Goal: Navigation & Orientation: Find specific page/section

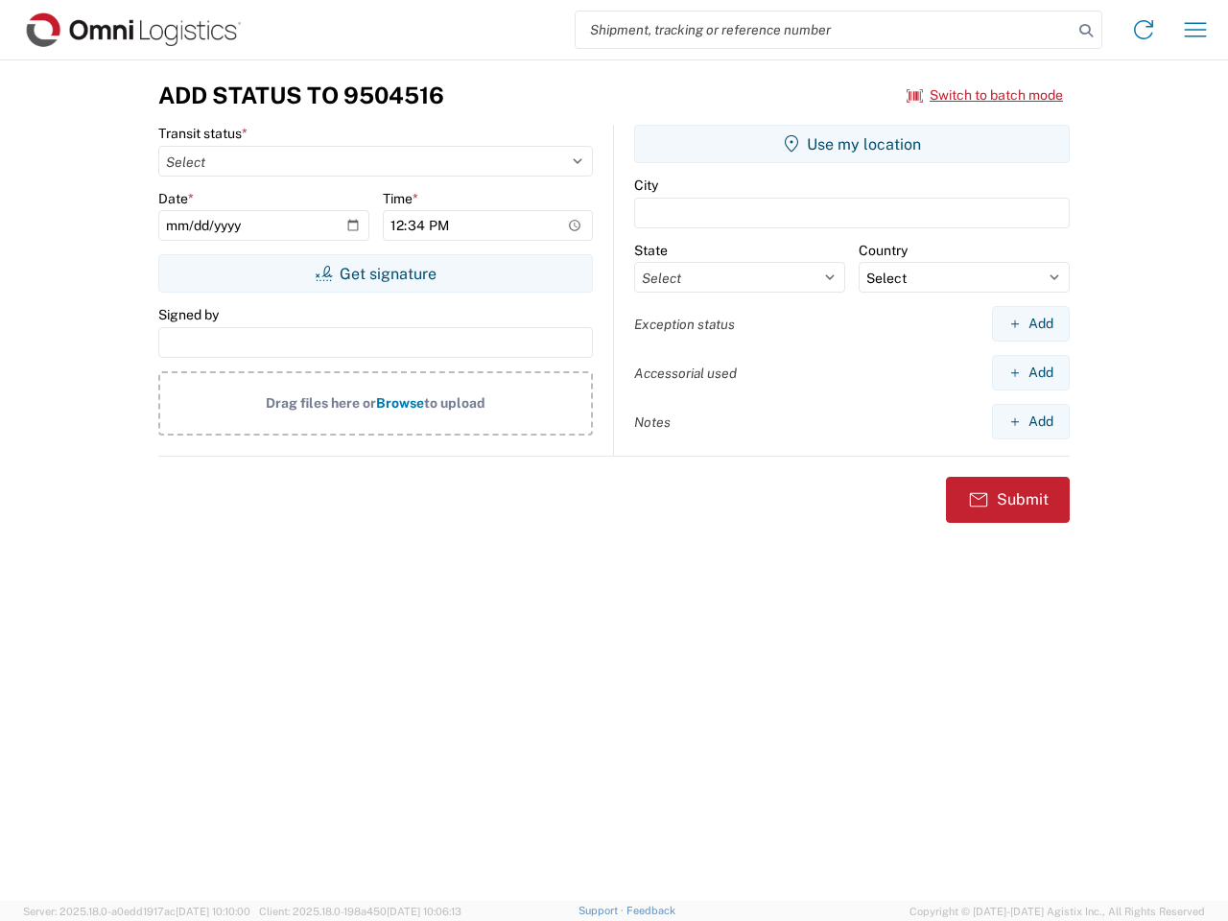
click at [824, 30] on input "search" at bounding box center [824, 30] width 497 height 36
click at [1086, 31] on icon at bounding box center [1086, 30] width 27 height 27
click at [1144, 30] on icon at bounding box center [1144, 29] width 31 height 31
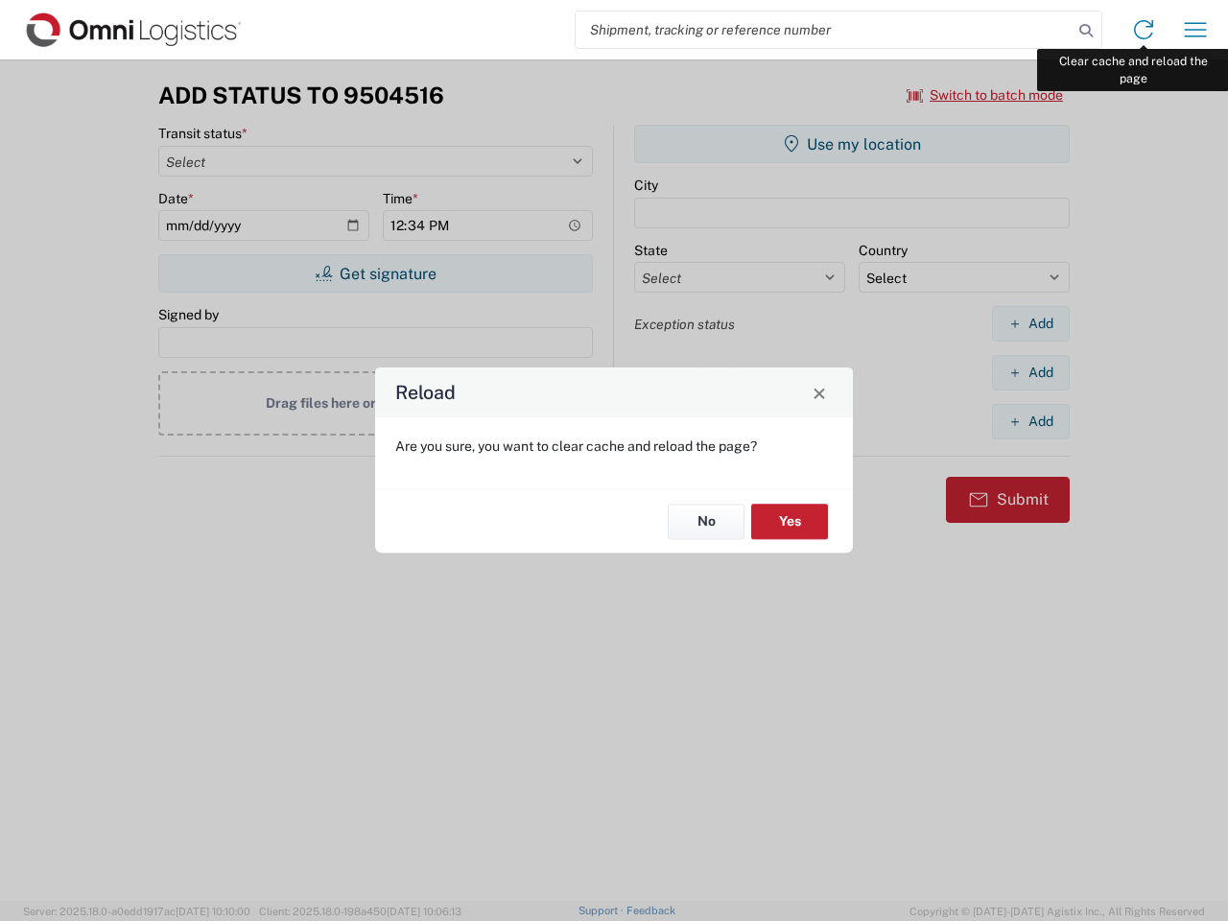
click at [1196, 30] on div "Reload Are you sure, you want to clear cache and reload the page? No Yes" at bounding box center [614, 460] width 1228 height 921
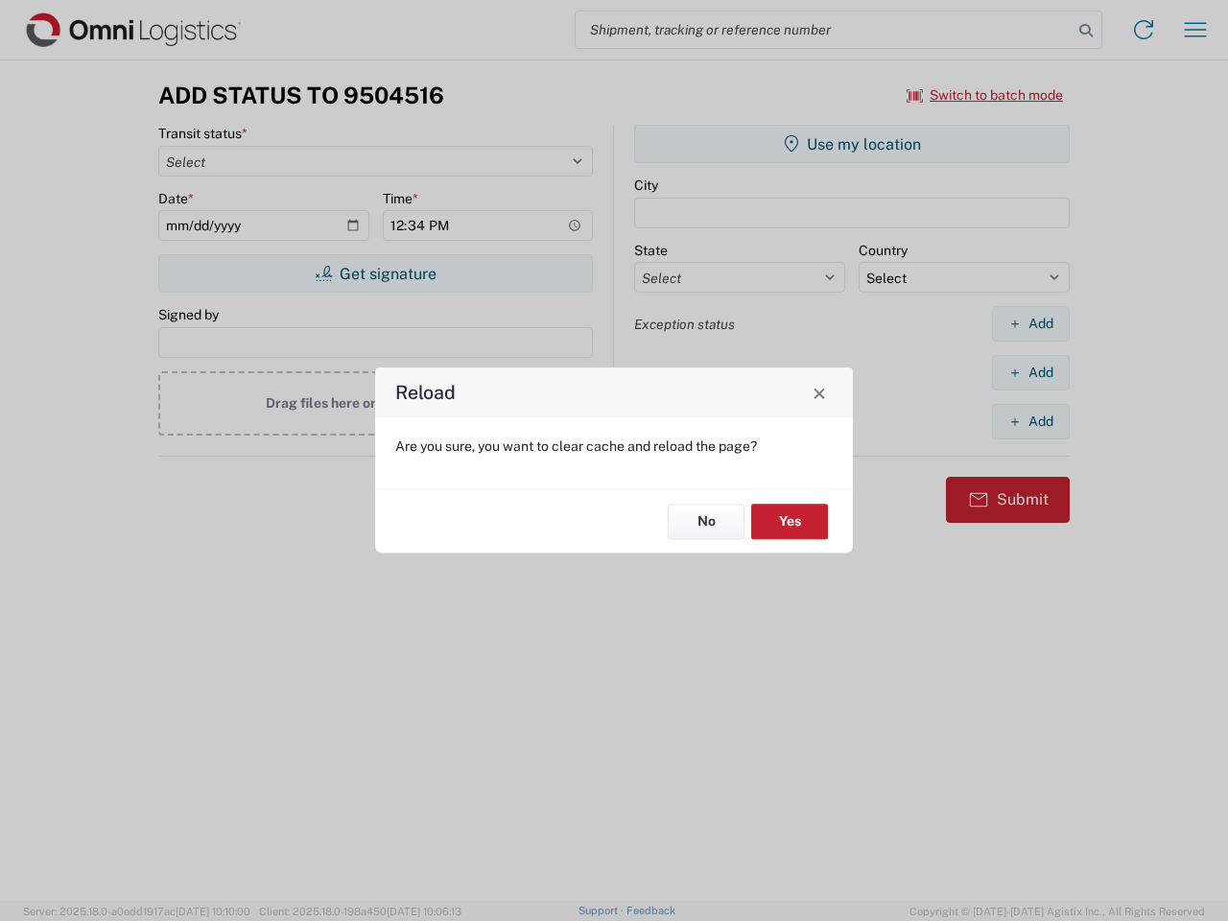
click at [986, 95] on div "Reload Are you sure, you want to clear cache and reload the page? No Yes" at bounding box center [614, 460] width 1228 height 921
click at [375, 274] on div "Reload Are you sure, you want to clear cache and reload the page? No Yes" at bounding box center [614, 460] width 1228 height 921
click at [852, 144] on div "Reload Are you sure, you want to clear cache and reload the page? No Yes" at bounding box center [614, 460] width 1228 height 921
click at [1031, 323] on div "Reload Are you sure, you want to clear cache and reload the page? No Yes" at bounding box center [614, 460] width 1228 height 921
click at [1031, 372] on div "Reload Are you sure, you want to clear cache and reload the page? No Yes" at bounding box center [614, 460] width 1228 height 921
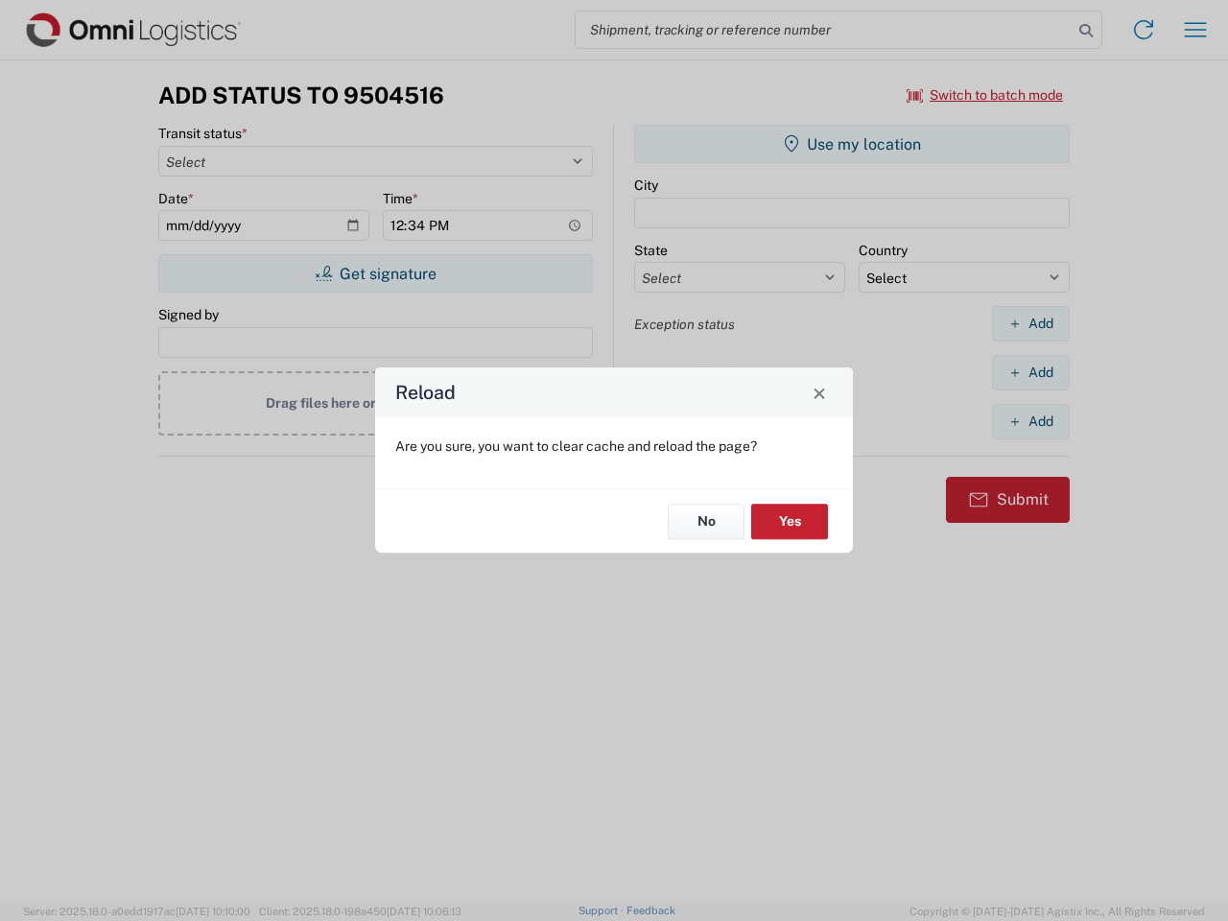
click at [1031, 421] on div "Reload Are you sure, you want to clear cache and reload the page? No Yes" at bounding box center [614, 460] width 1228 height 921
